Goal: Transaction & Acquisition: Obtain resource

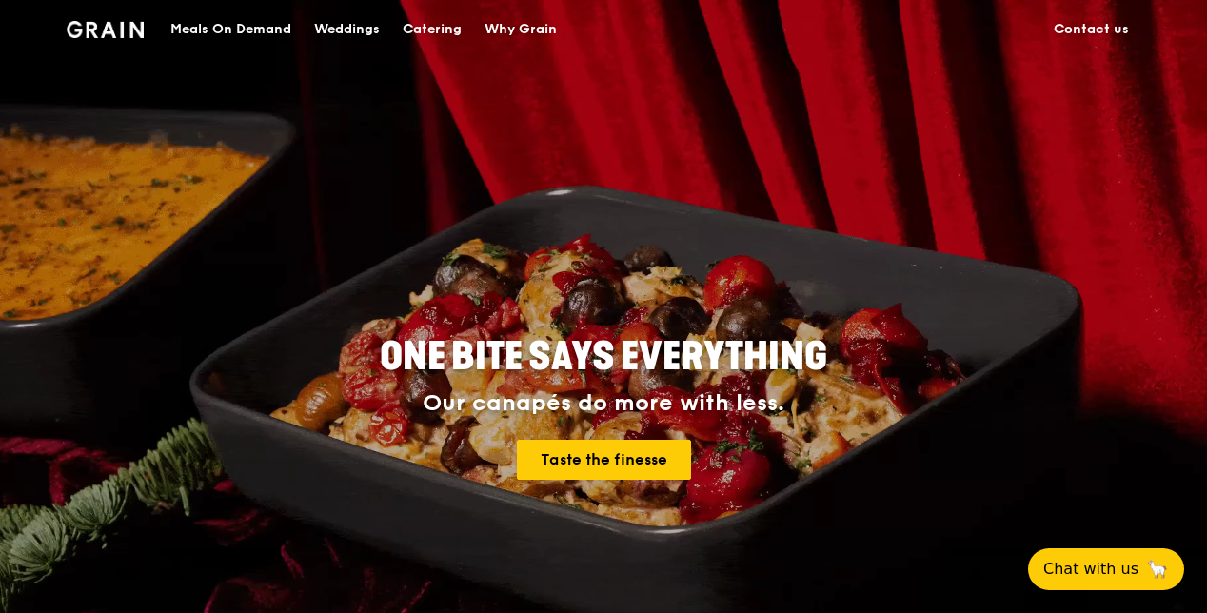
click at [539, 21] on div "Why Grain" at bounding box center [520, 29] width 72 height 57
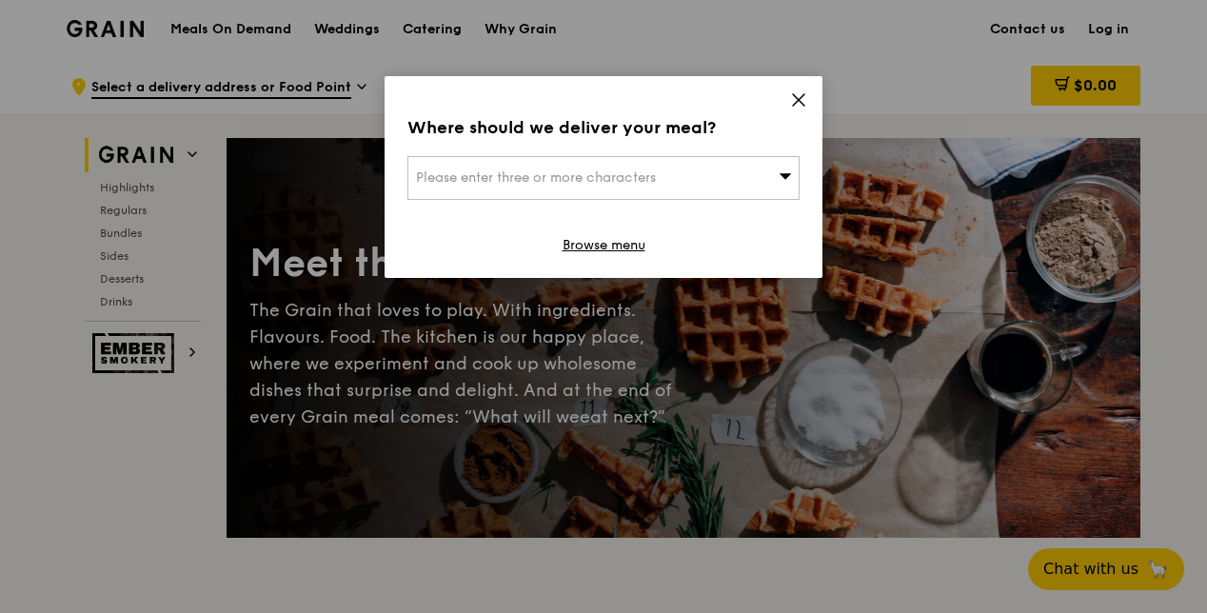
click at [792, 93] on icon at bounding box center [798, 99] width 17 height 17
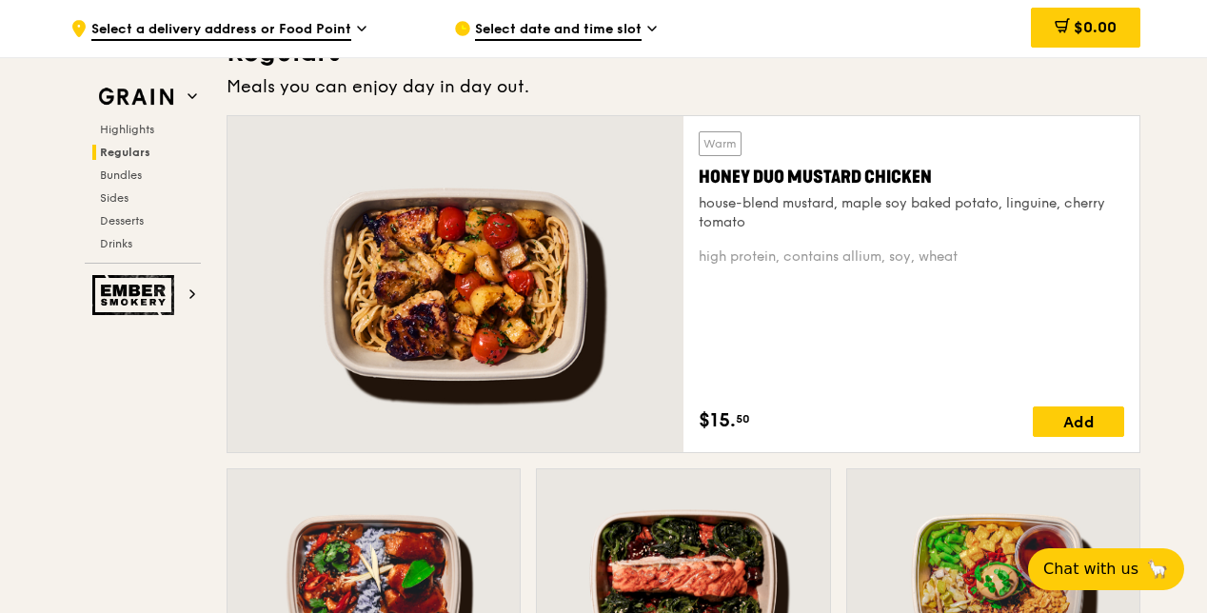
scroll to position [1332, 0]
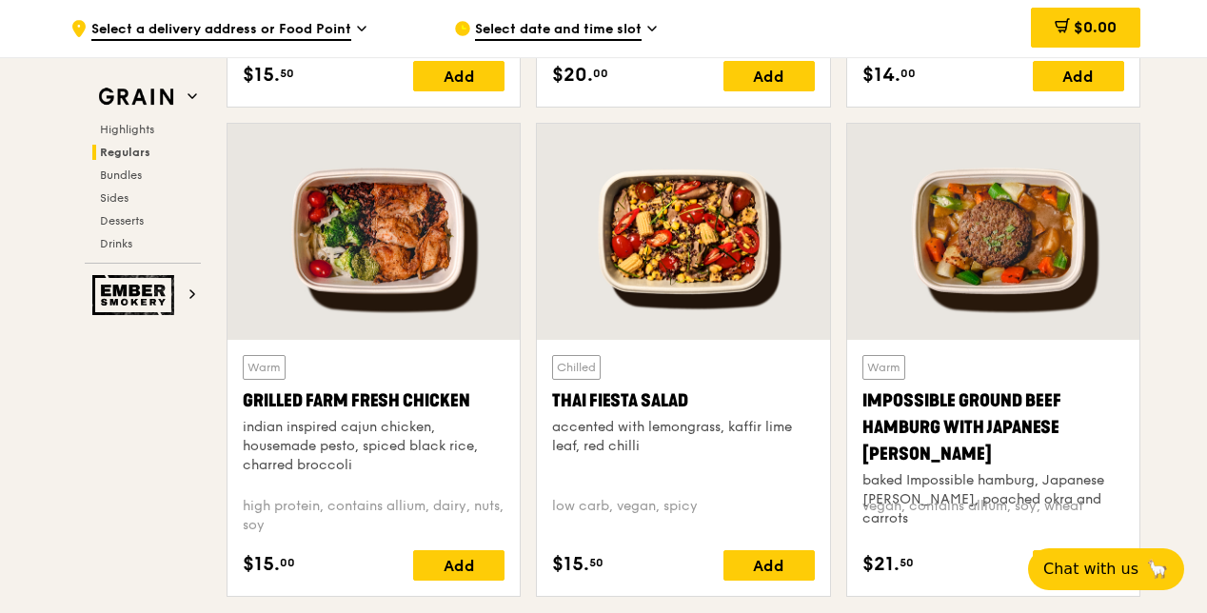
scroll to position [2189, 0]
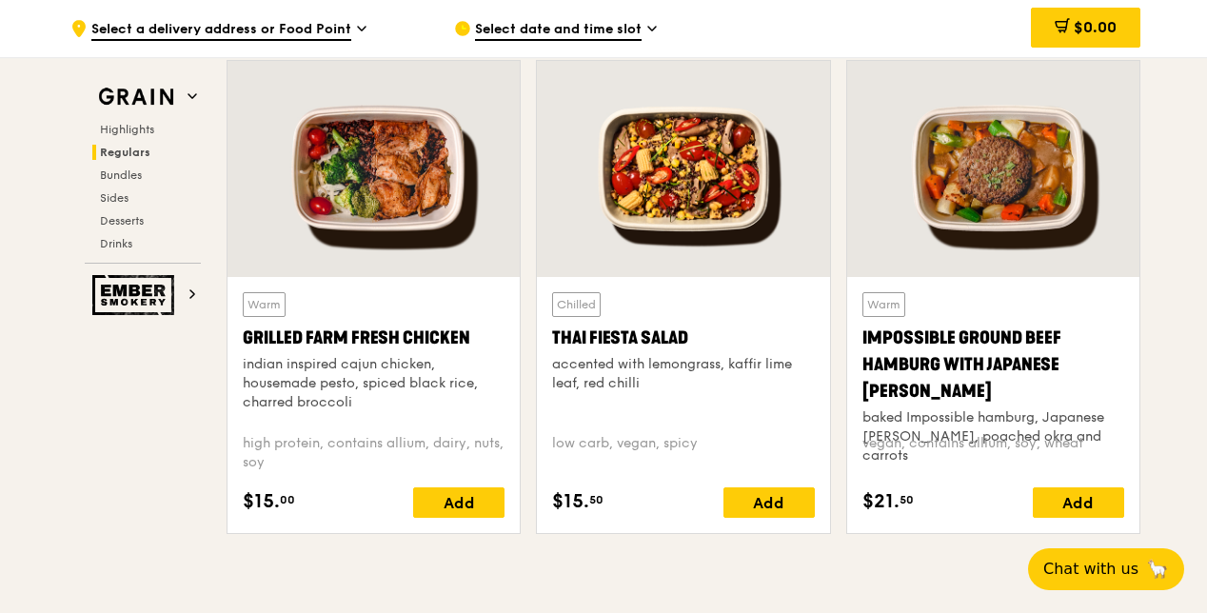
click at [364, 355] on div "indian inspired cajun chicken, housemade pesto, spiced black rice, charred broc…" at bounding box center [374, 383] width 262 height 57
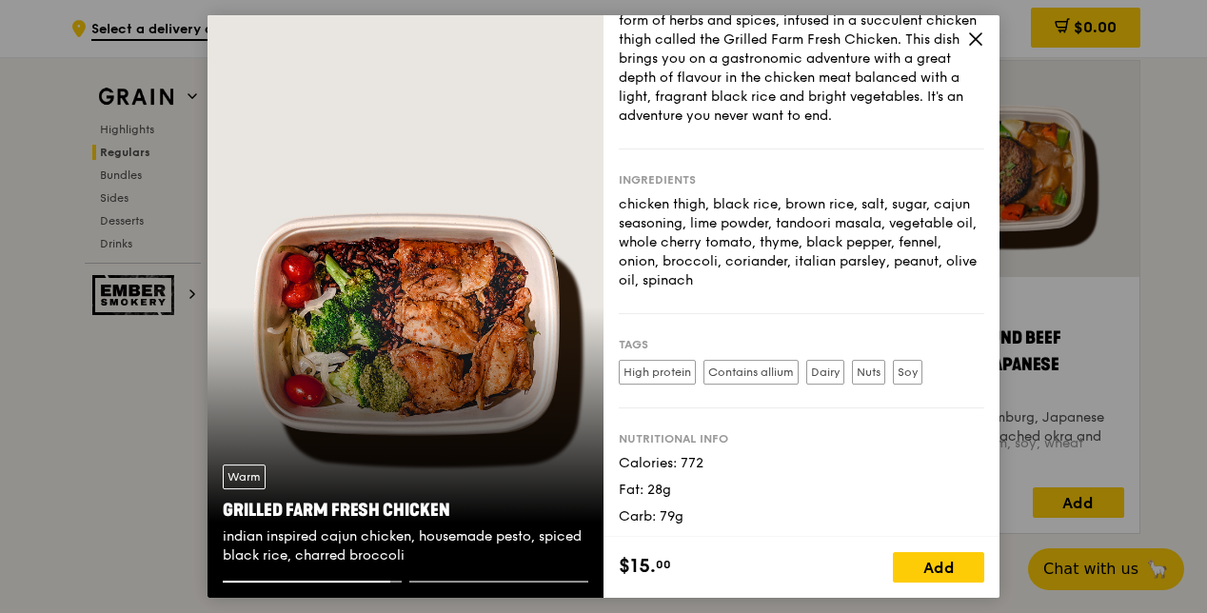
scroll to position [115, 0]
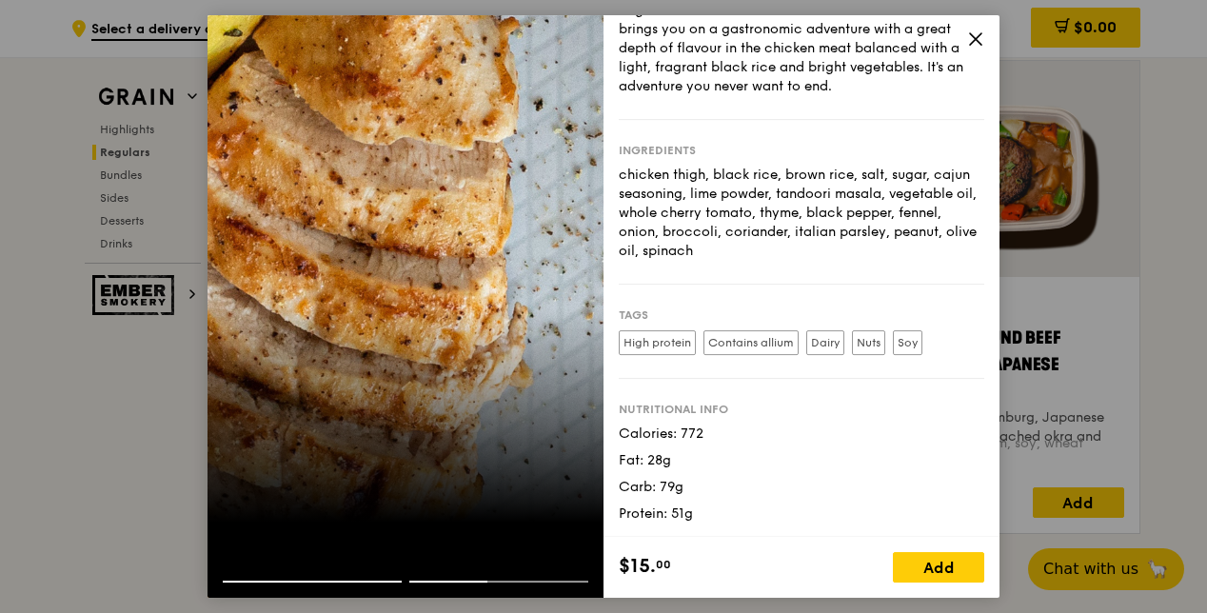
click at [975, 40] on icon at bounding box center [975, 38] width 17 height 17
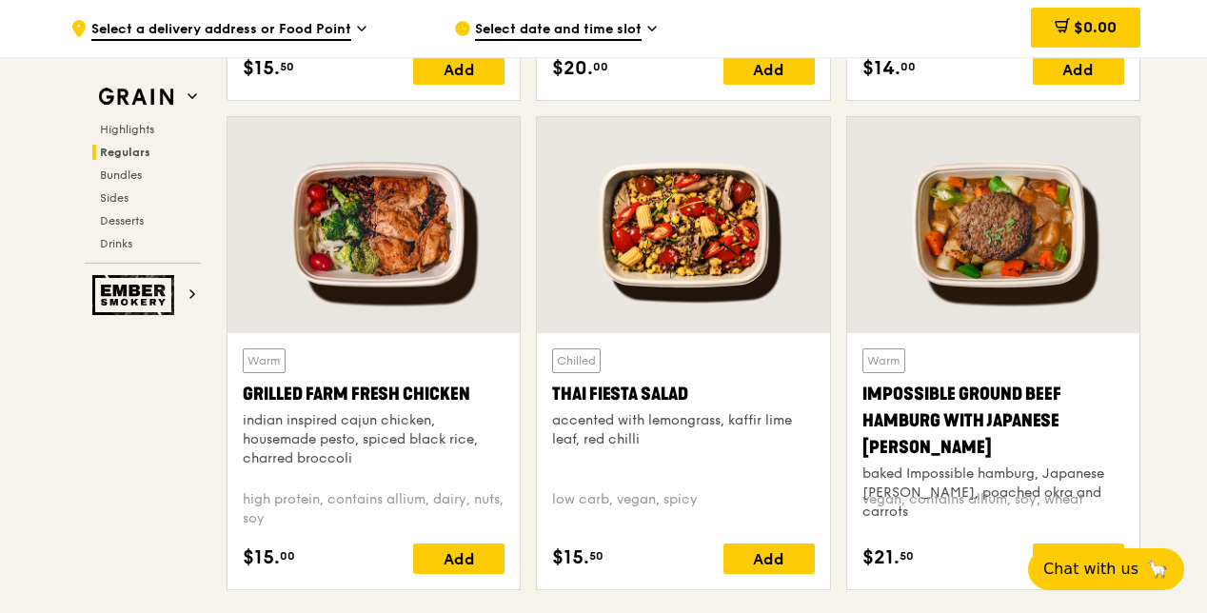
scroll to position [2189, 0]
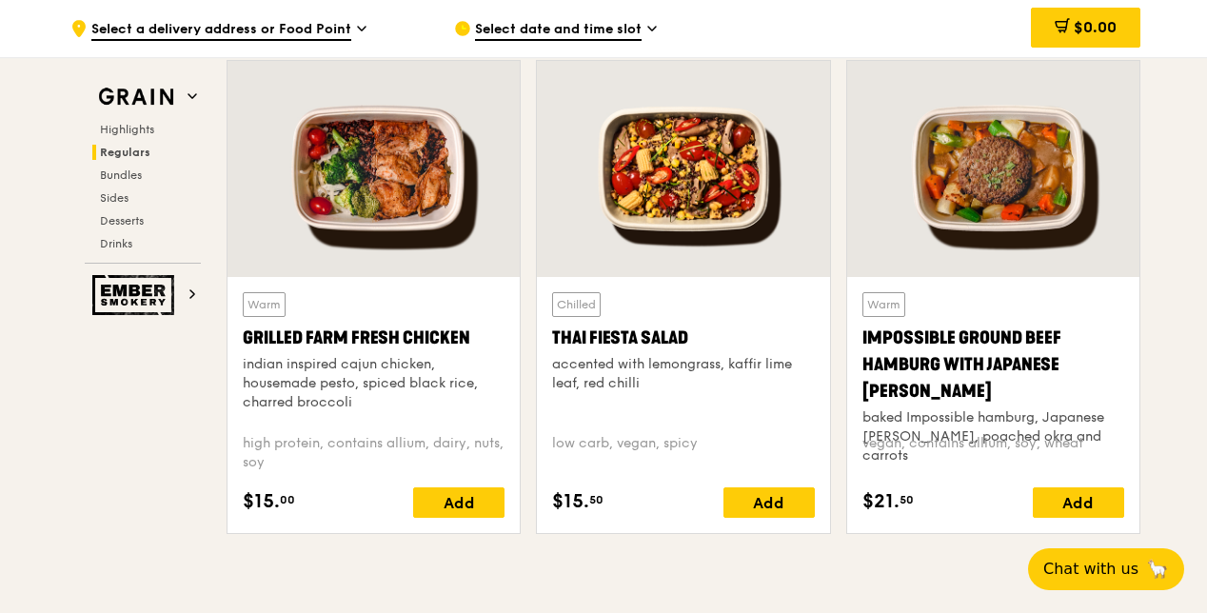
click at [947, 337] on div "Impossible Ground Beef Hamburg with Japanese Curry" at bounding box center [993, 365] width 262 height 80
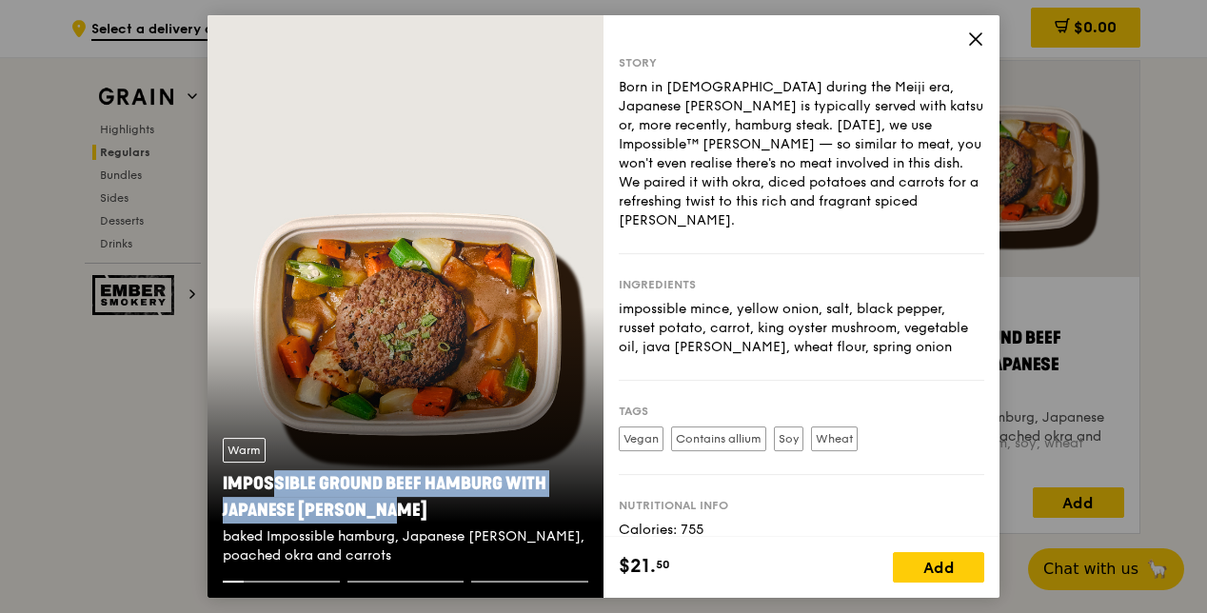
drag, startPoint x: 356, startPoint y: 502, endPoint x: 222, endPoint y: 482, distance: 135.8
click at [222, 482] on div "Warm Impossible Ground Beef Hamburg with Japanese Curry baked Impossible hambur…" at bounding box center [405, 502] width 396 height 158
copy div "Impossible Ground Beef Hamburg with Japanese Curry"
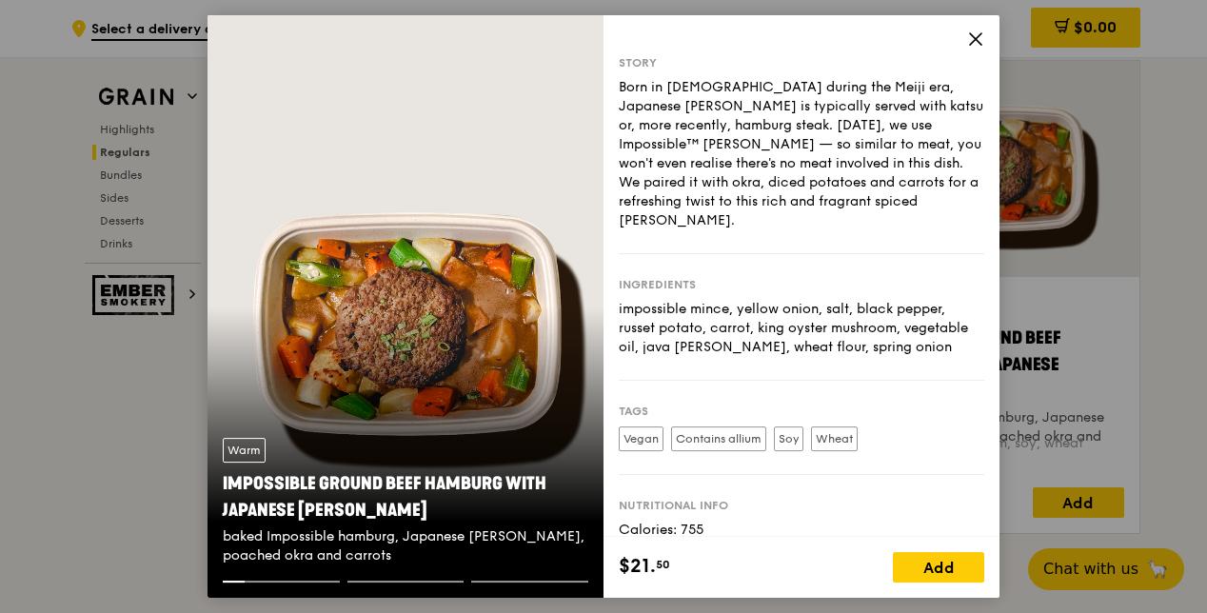
click at [579, 343] on div "Warm Impossible Ground Beef Hamburg with Japanese Curry baked Impossible hambur…" at bounding box center [405, 306] width 396 height 582
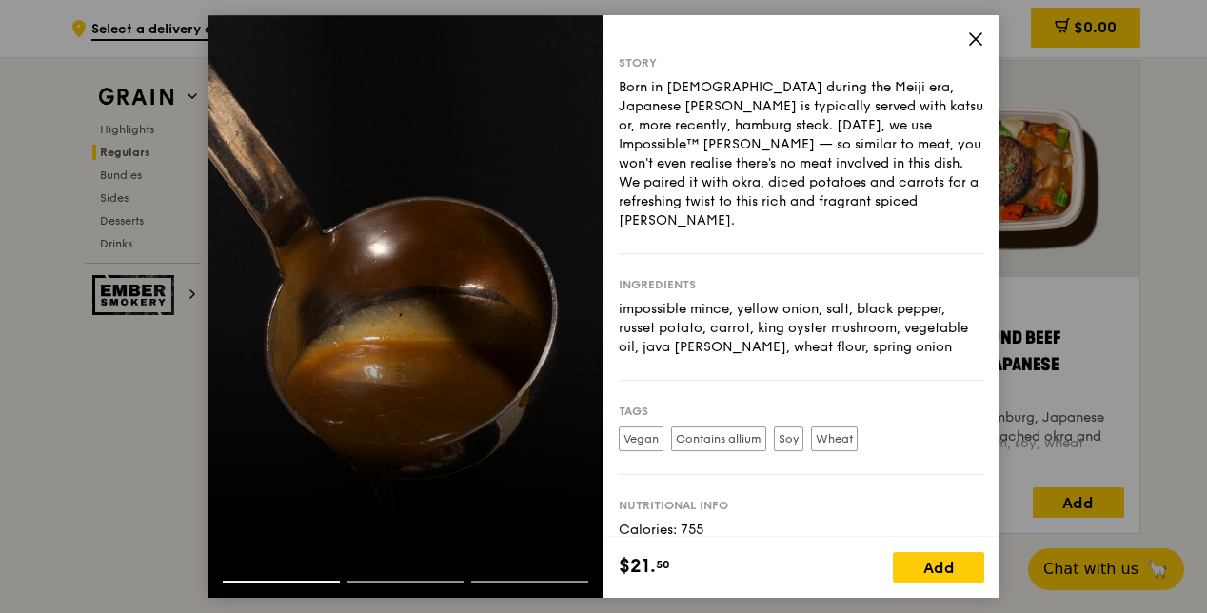
click at [300, 581] on div at bounding box center [281, 582] width 117 height 2
click at [256, 417] on div at bounding box center [405, 306] width 396 height 582
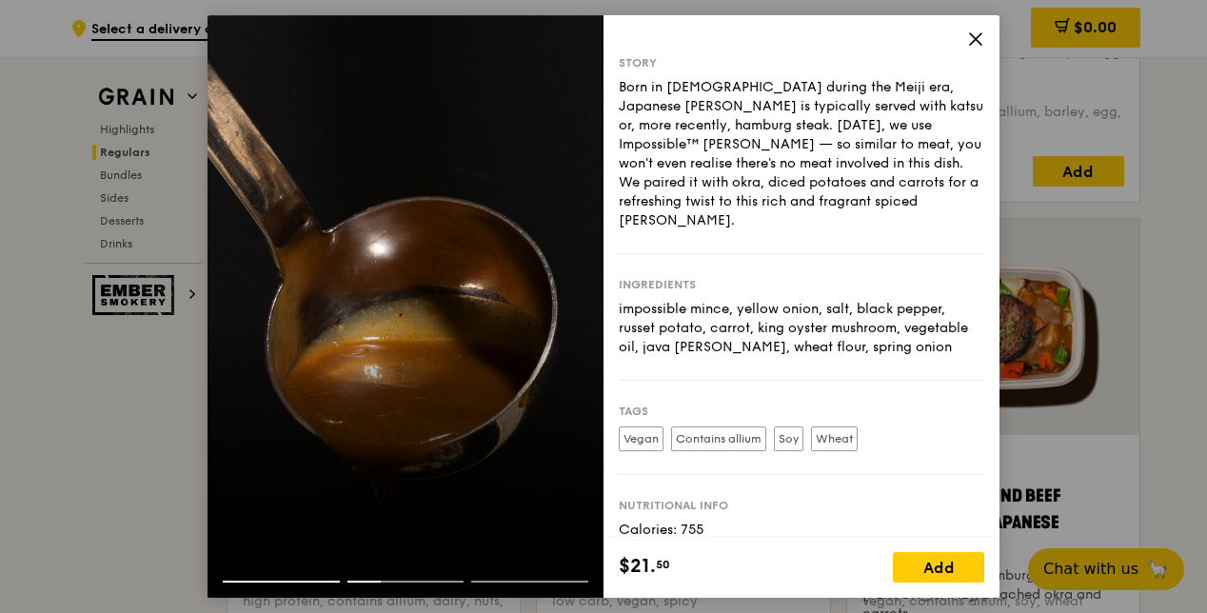
scroll to position [1808, 0]
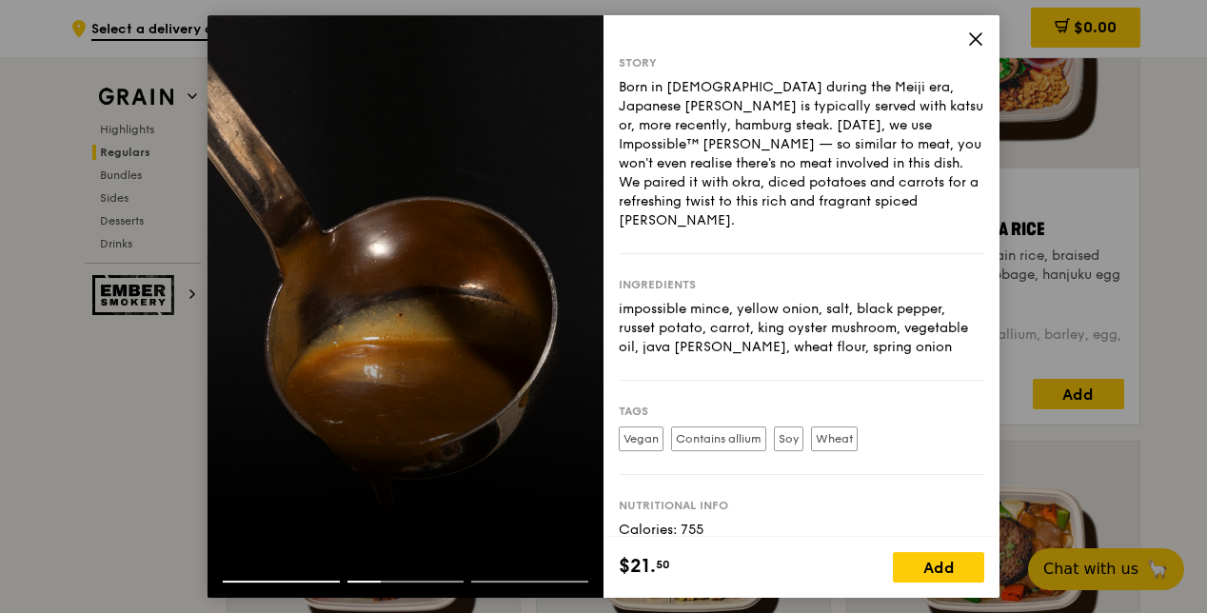
click at [277, 584] on div at bounding box center [405, 589] width 396 height 17
click at [276, 579] on div at bounding box center [405, 565] width 396 height 30
click at [278, 573] on div at bounding box center [405, 565] width 396 height 30
click at [244, 579] on div at bounding box center [405, 565] width 396 height 30
click at [380, 578] on div at bounding box center [405, 565] width 396 height 30
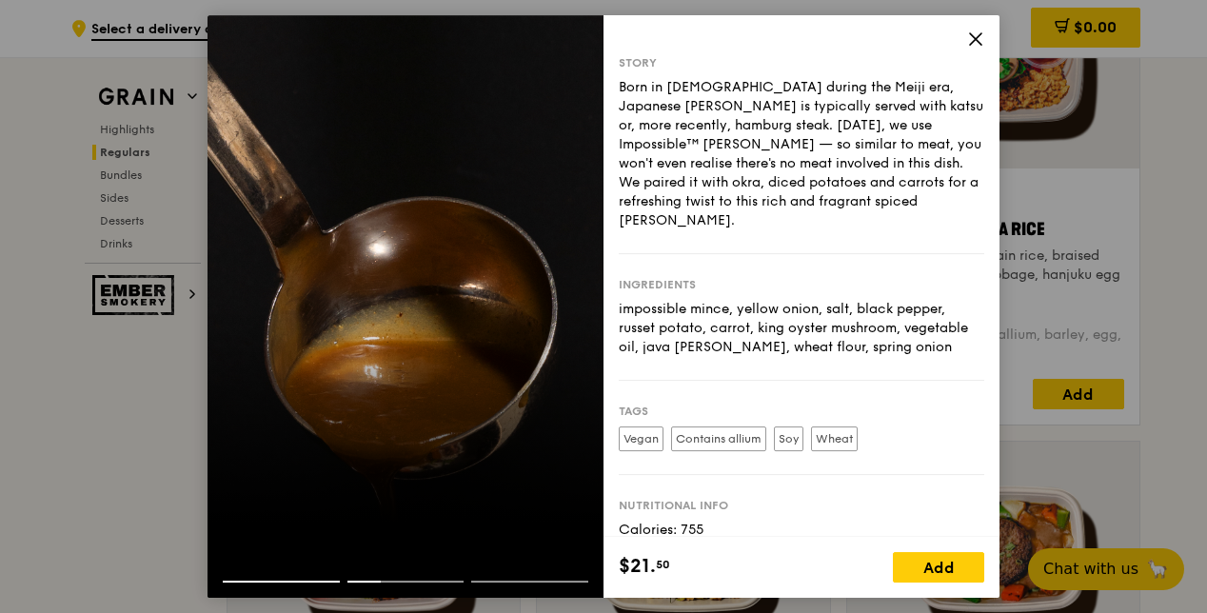
click at [297, 578] on div at bounding box center [405, 565] width 396 height 30
click at [971, 42] on icon at bounding box center [975, 38] width 17 height 17
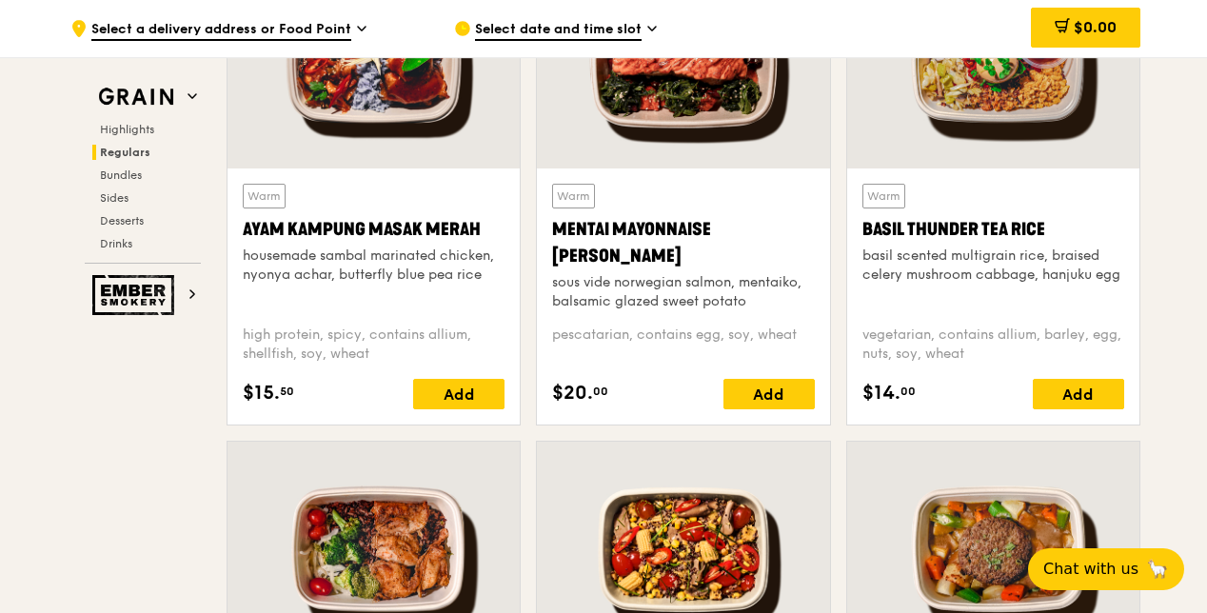
click at [961, 259] on div "basil scented multigrain rice, braised celery mushroom cabbage, hanjuku egg" at bounding box center [993, 265] width 262 height 38
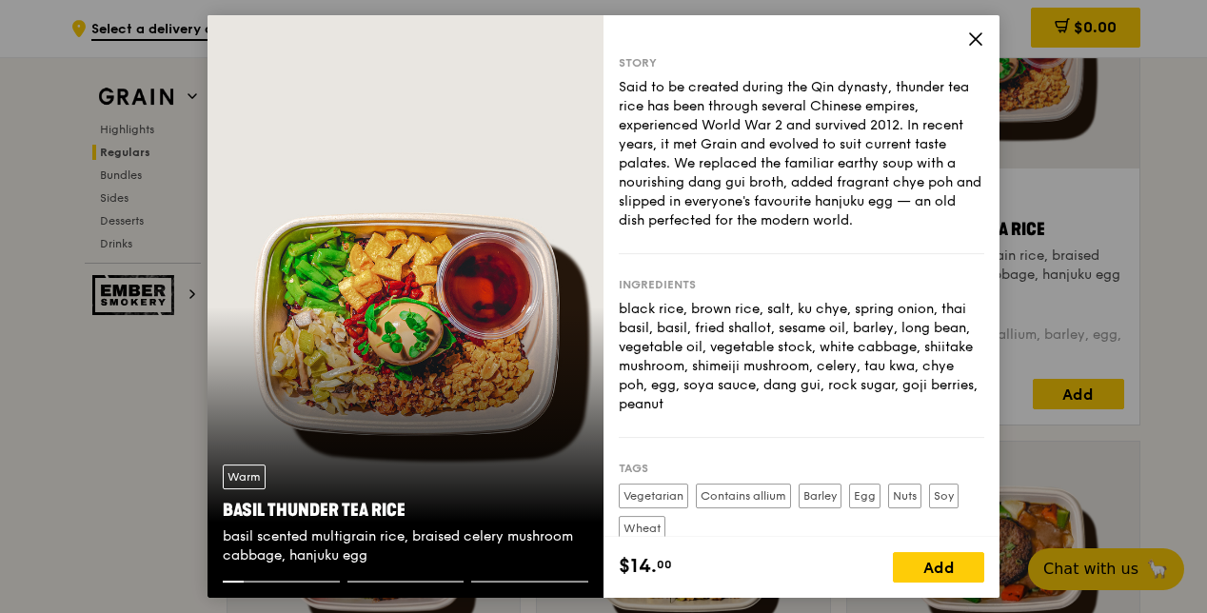
drag, startPoint x: 387, startPoint y: 555, endPoint x: 217, endPoint y: 541, distance: 170.9
click at [217, 541] on div "Warm Basil Thunder Tea Rice basil scented multigrain rice, braised celery mushr…" at bounding box center [405, 514] width 396 height 131
copy div "basil scented multigrain rice, braised celery mushroom cabbage, hanjuku egg"
click at [976, 34] on icon at bounding box center [975, 38] width 17 height 17
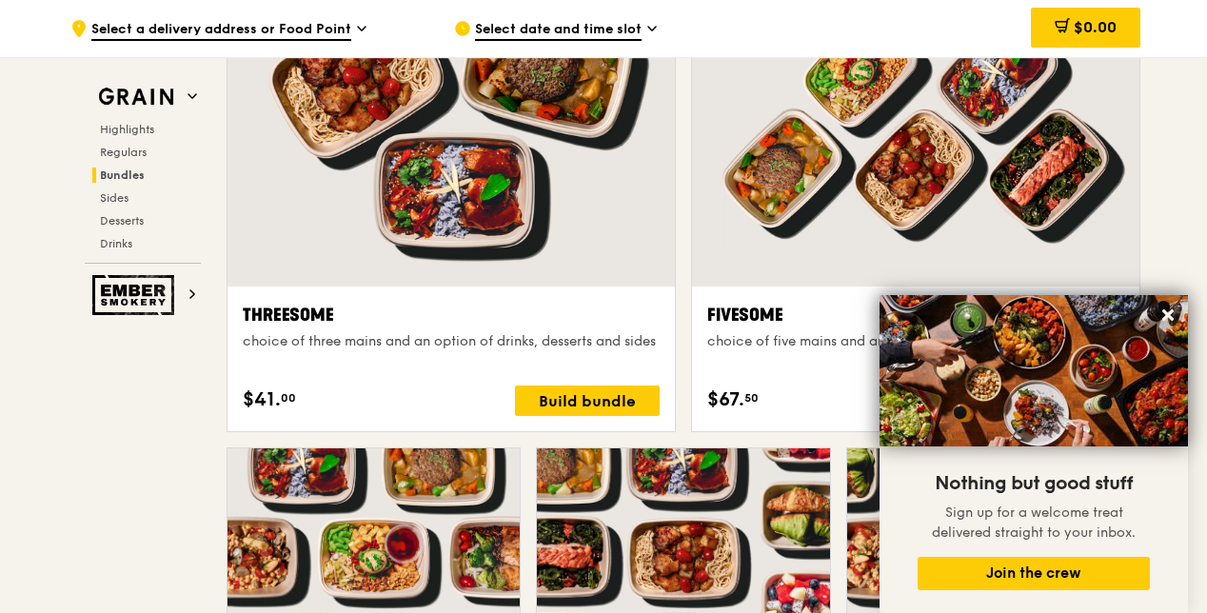
scroll to position [3331, 0]
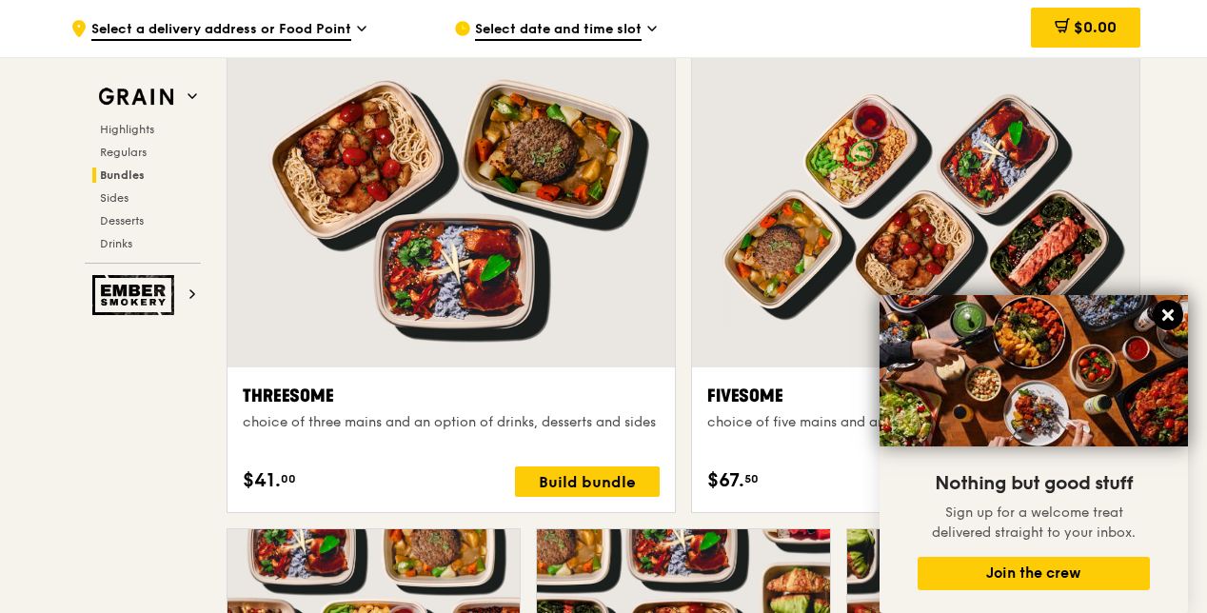
click at [1161, 314] on icon at bounding box center [1167, 314] width 17 height 17
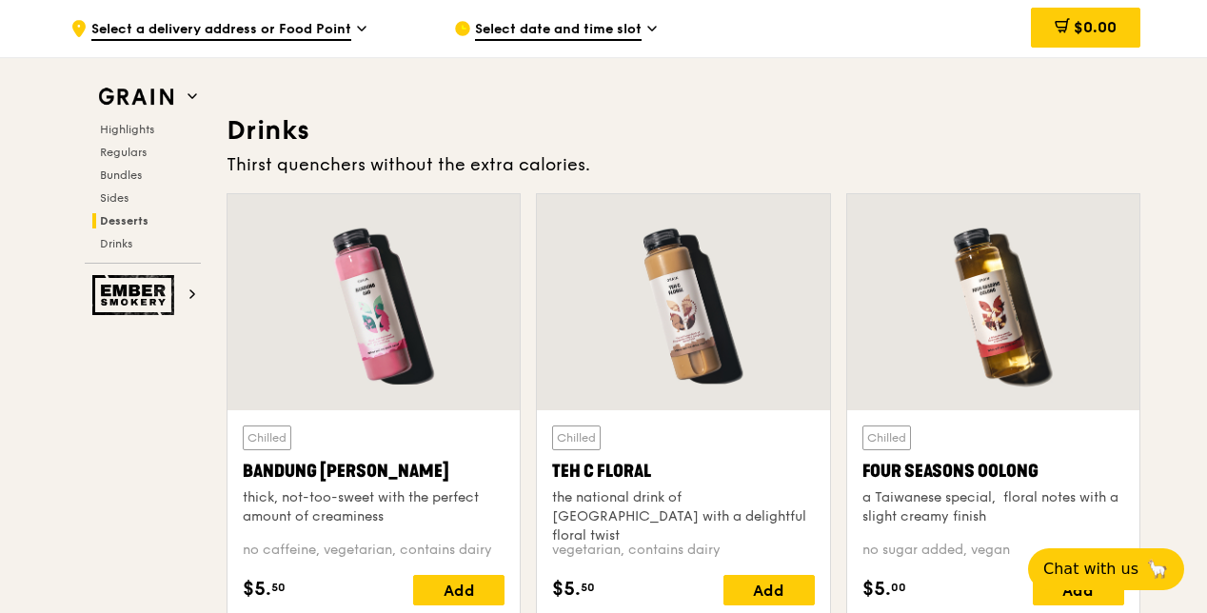
scroll to position [6186, 0]
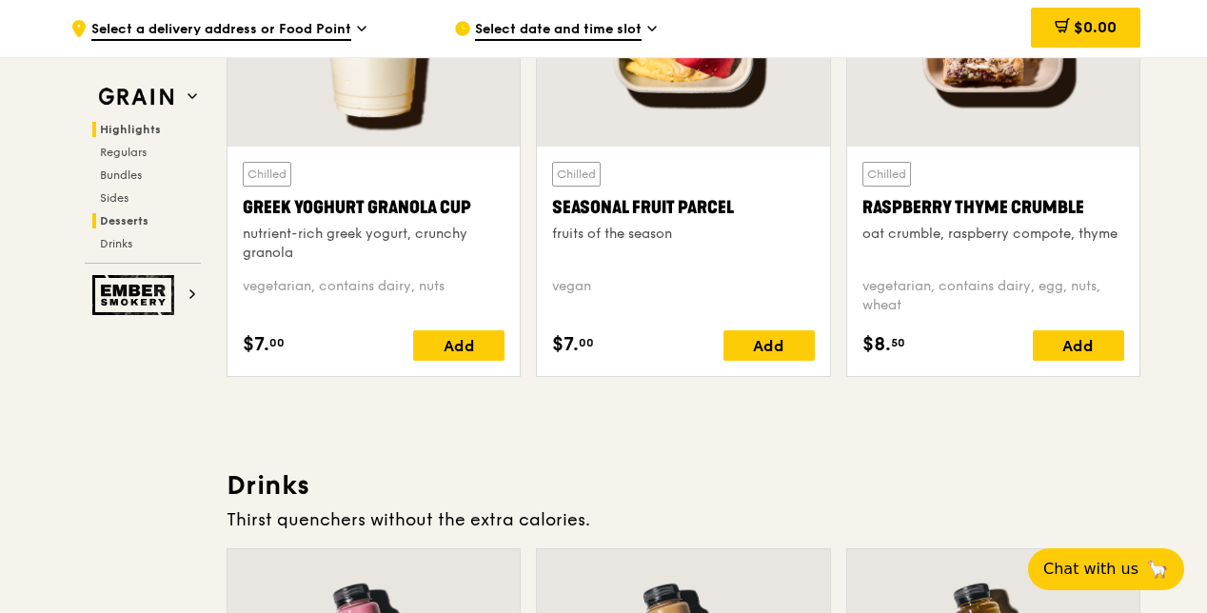
click at [132, 133] on span "Highlights" at bounding box center [130, 129] width 61 height 13
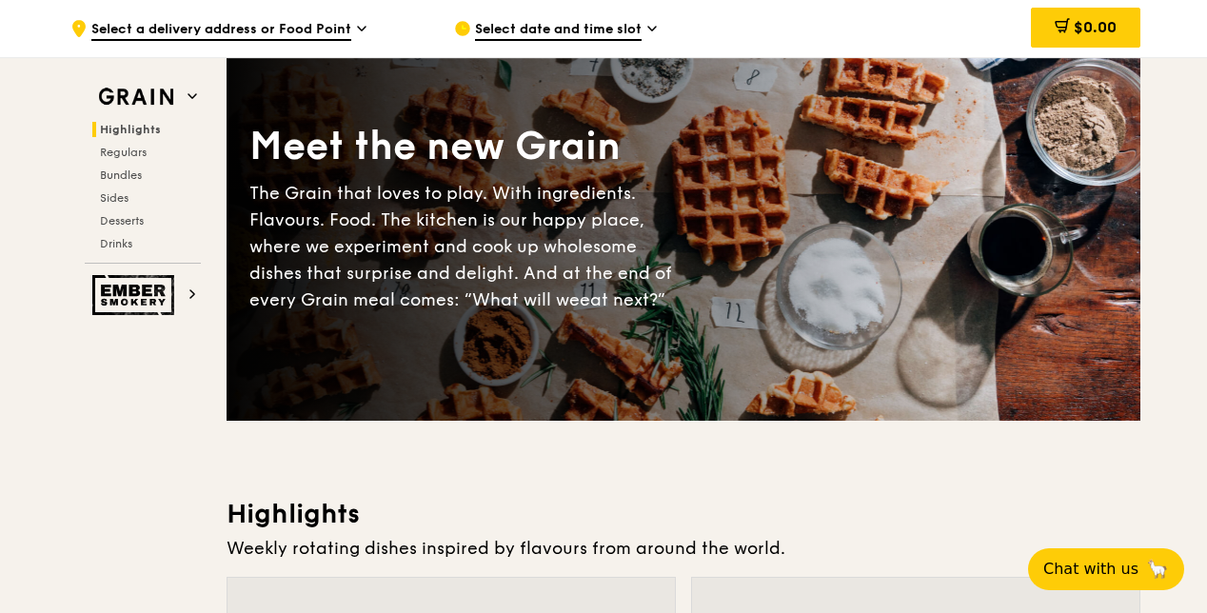
scroll to position [0, 0]
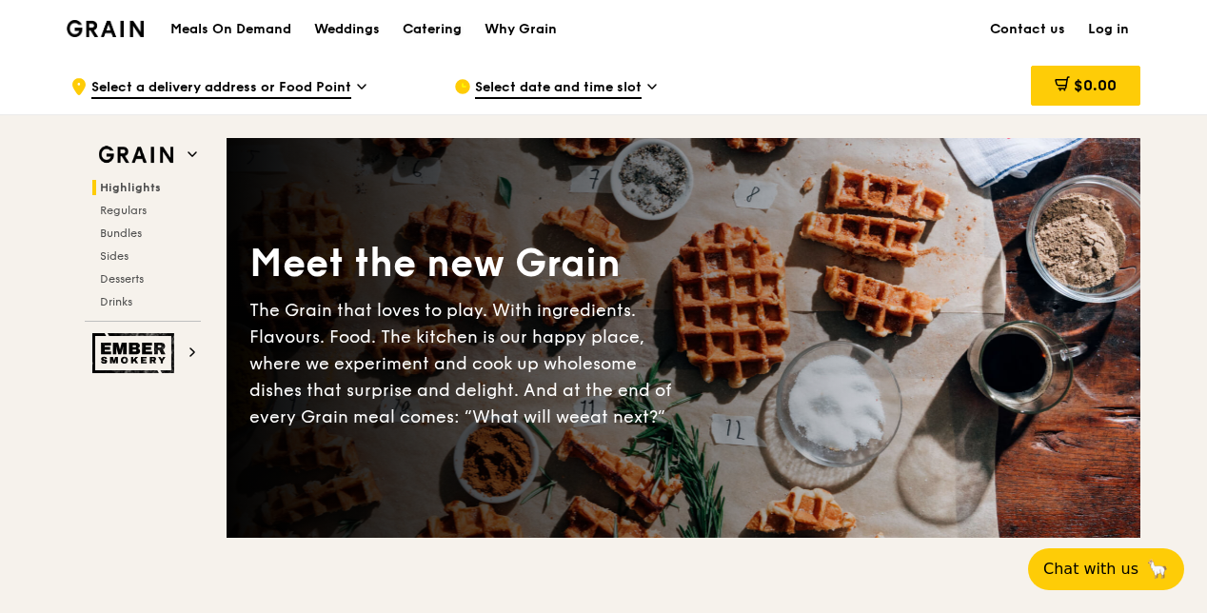
click at [453, 29] on div "Catering" at bounding box center [432, 29] width 59 height 57
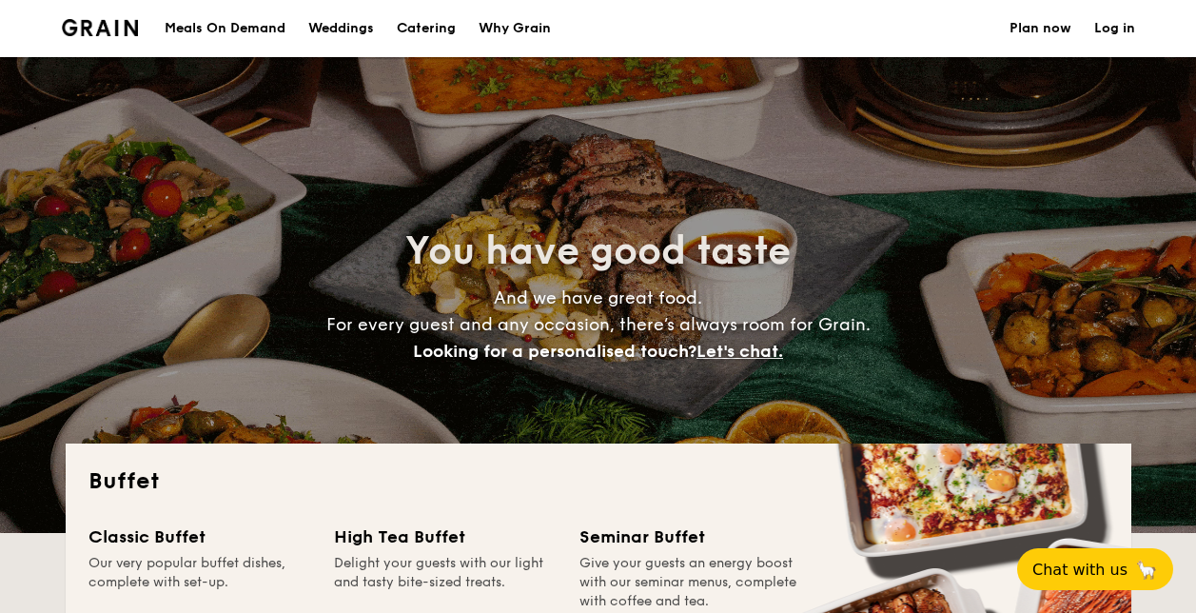
select select
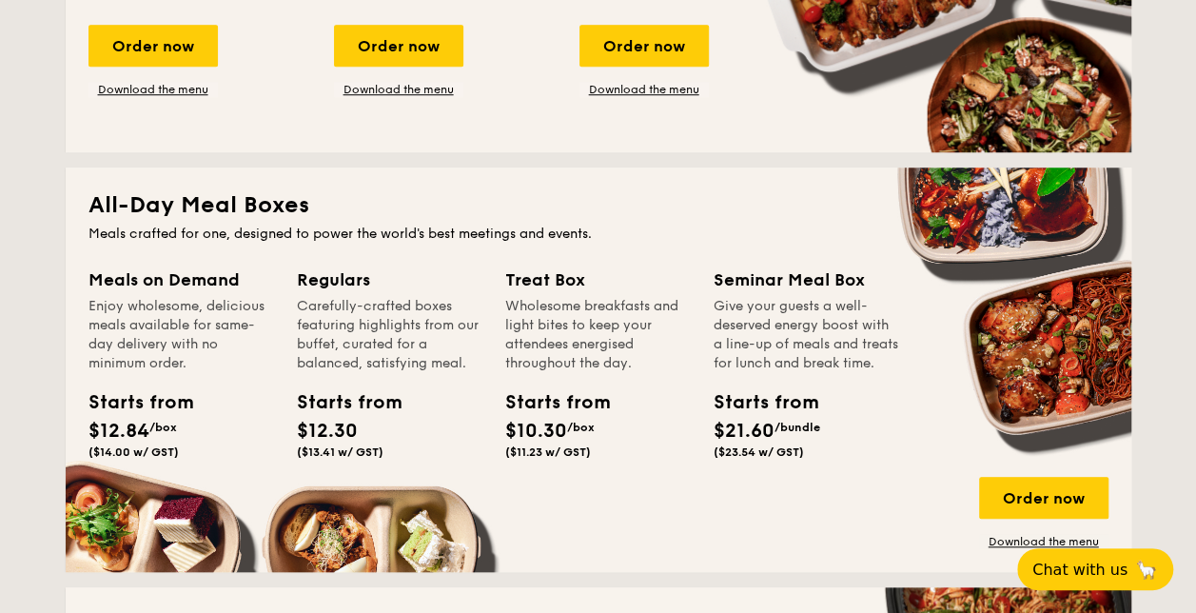
scroll to position [761, 0]
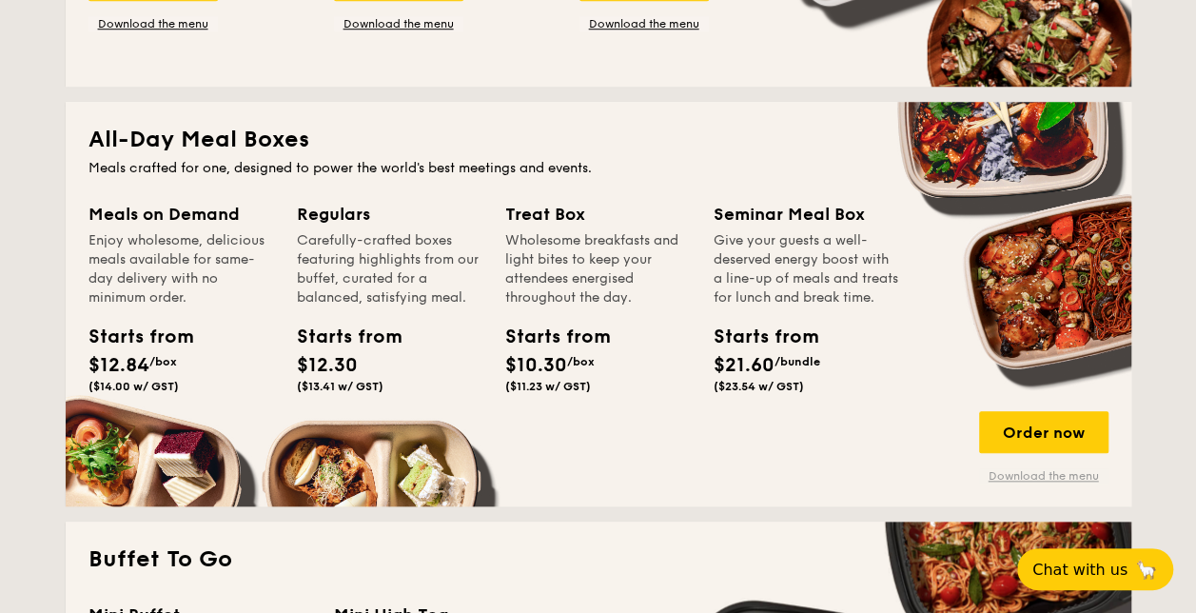
click at [1018, 473] on link "Download the menu" at bounding box center [1043, 475] width 129 height 15
